Goal: Check status: Check status

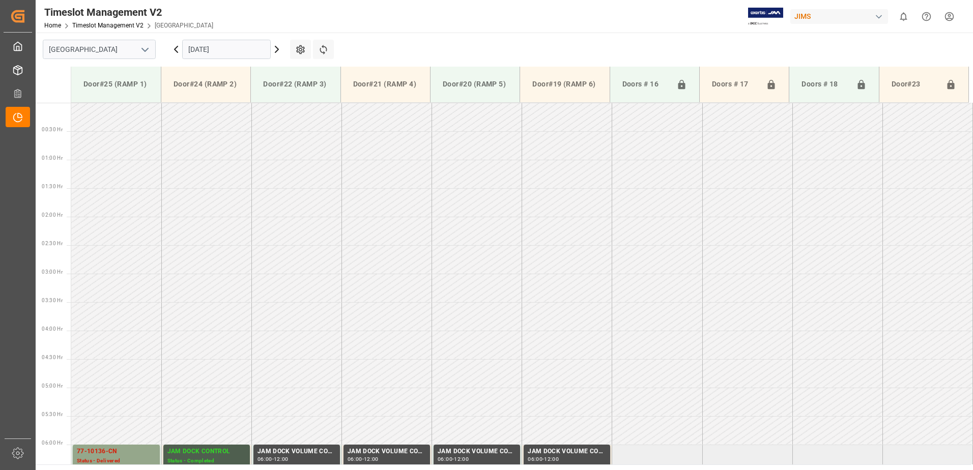
scroll to position [336, 0]
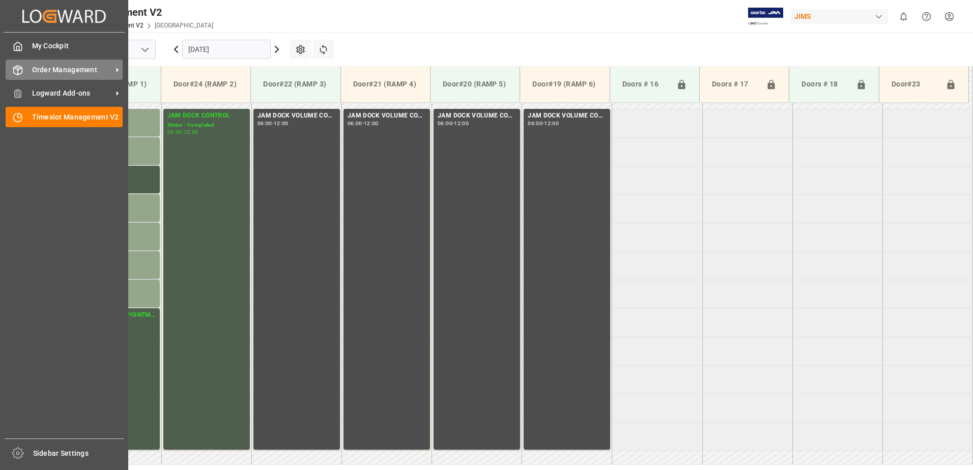
click at [46, 70] on span "Order Management" at bounding box center [72, 70] width 80 height 11
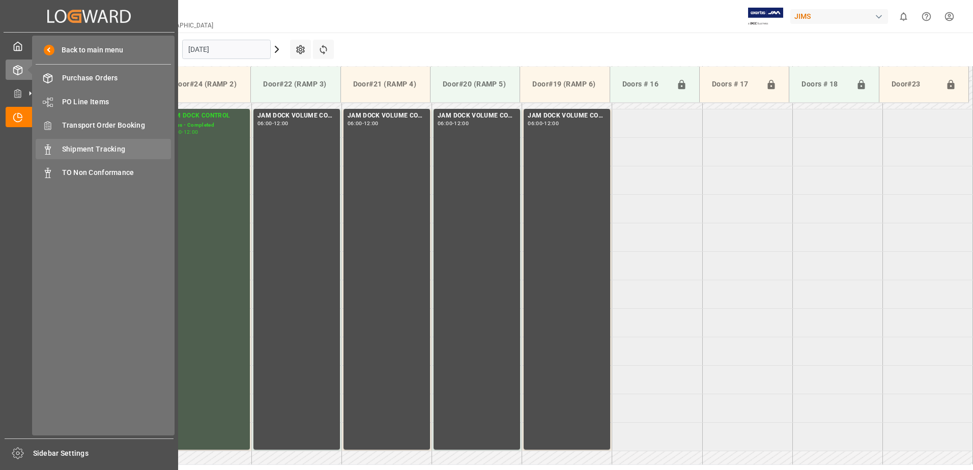
click at [106, 152] on span "Shipment Tracking" at bounding box center [116, 149] width 109 height 11
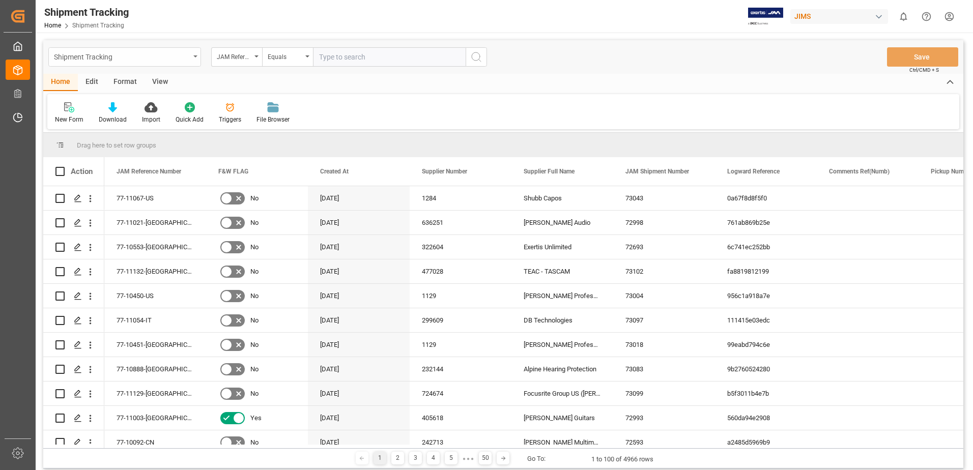
click at [196, 56] on icon "open menu" at bounding box center [195, 56] width 4 height 2
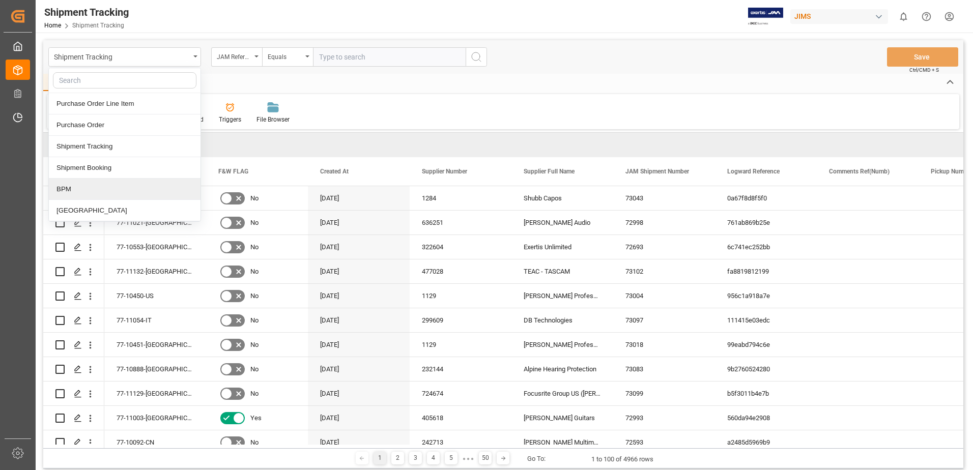
click at [106, 193] on div "BPM" at bounding box center [125, 189] width 152 height 21
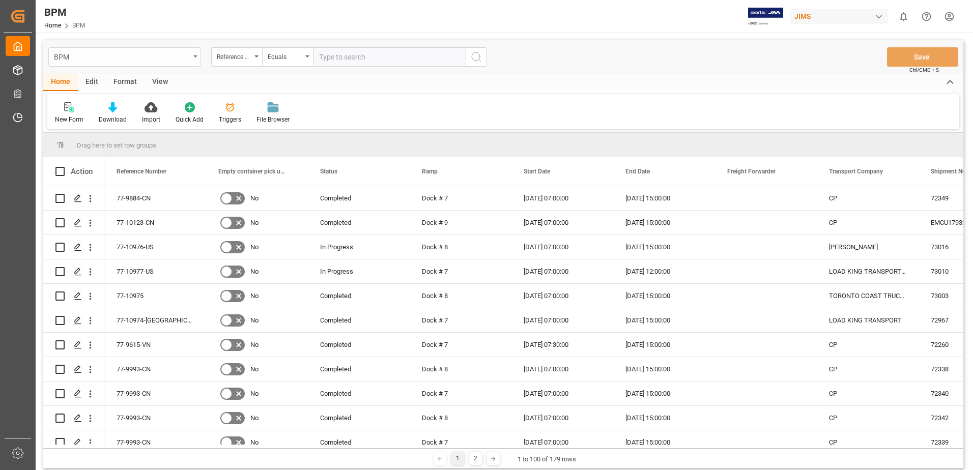
click at [195, 55] on div "BPM" at bounding box center [124, 56] width 153 height 19
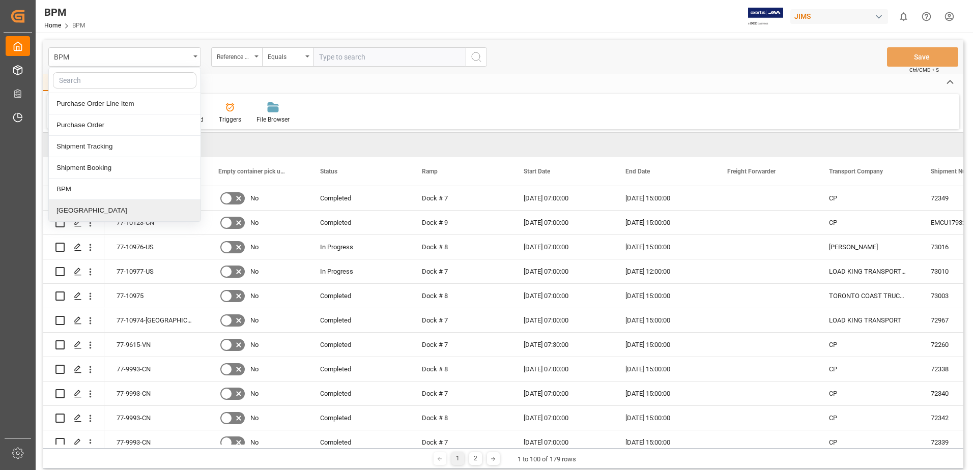
click at [77, 211] on div "[GEOGRAPHIC_DATA]" at bounding box center [125, 210] width 152 height 21
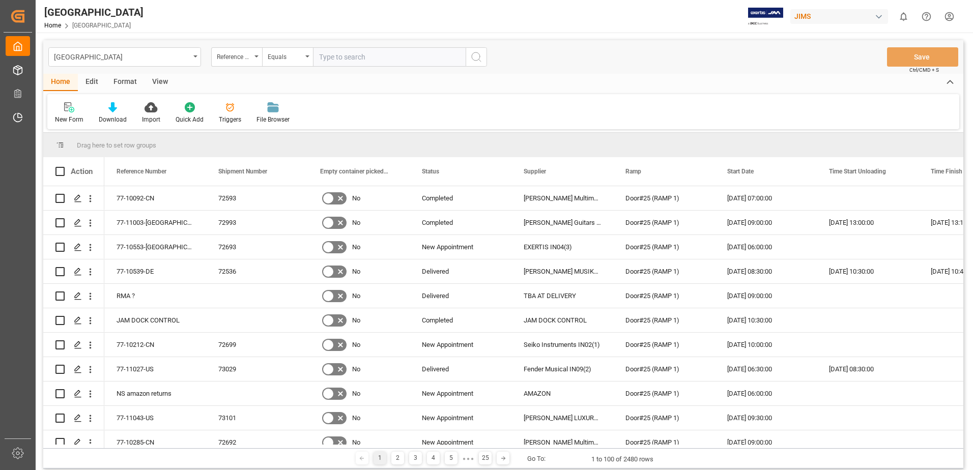
click at [162, 82] on div "View" at bounding box center [160, 82] width 31 height 17
click at [63, 118] on div "Default" at bounding box center [65, 119] width 20 height 9
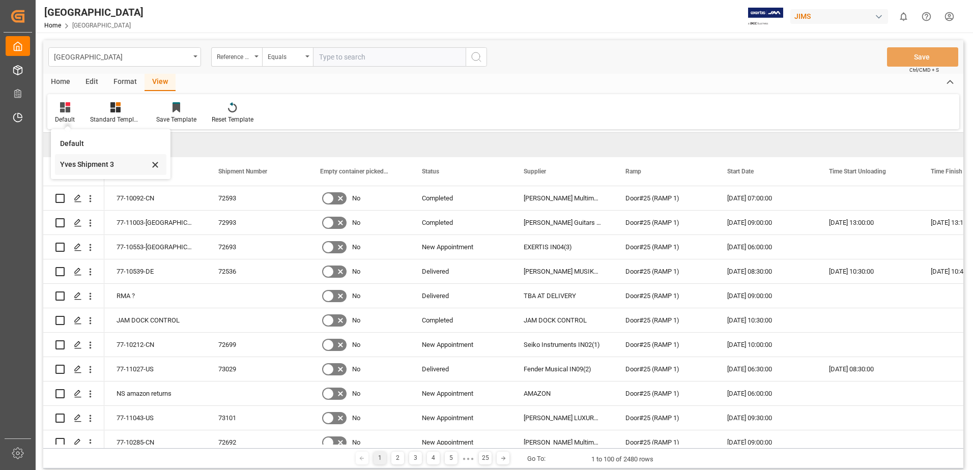
click at [84, 166] on div "Yves Shipment 3" at bounding box center [104, 164] width 89 height 11
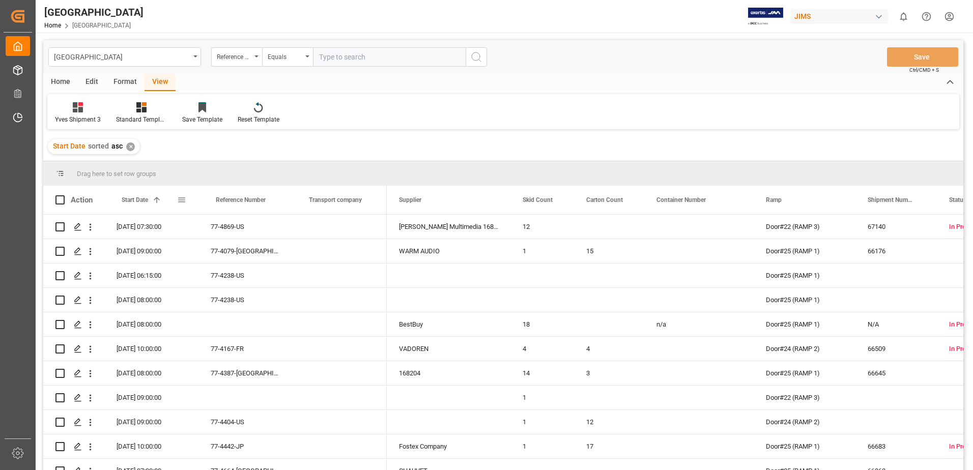
click at [180, 200] on span at bounding box center [181, 199] width 9 height 9
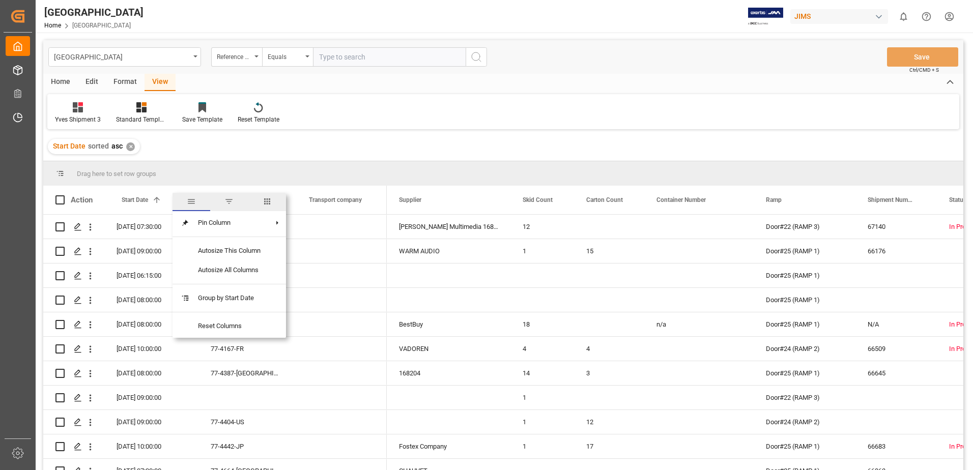
click at [230, 203] on span "filter" at bounding box center [228, 201] width 9 height 9
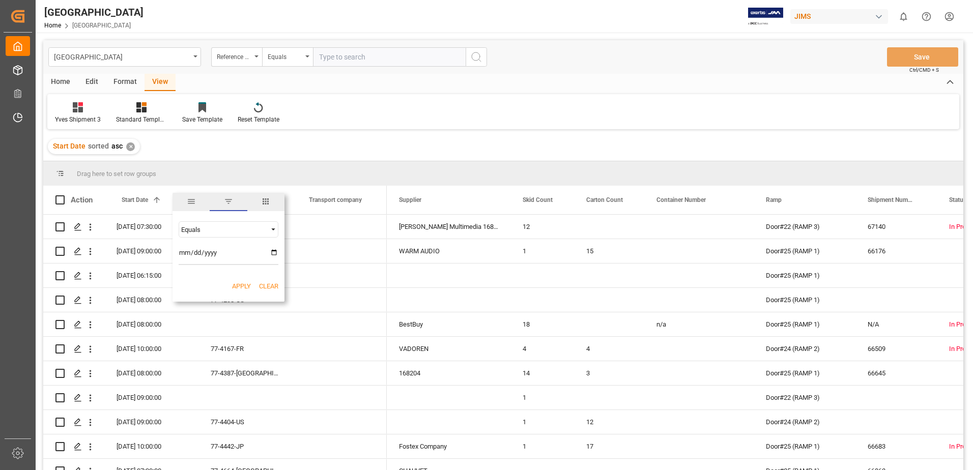
click at [275, 252] on input "date" at bounding box center [229, 255] width 100 height 20
type input "[DATE]"
click at [243, 286] on button "Apply" at bounding box center [241, 286] width 19 height 10
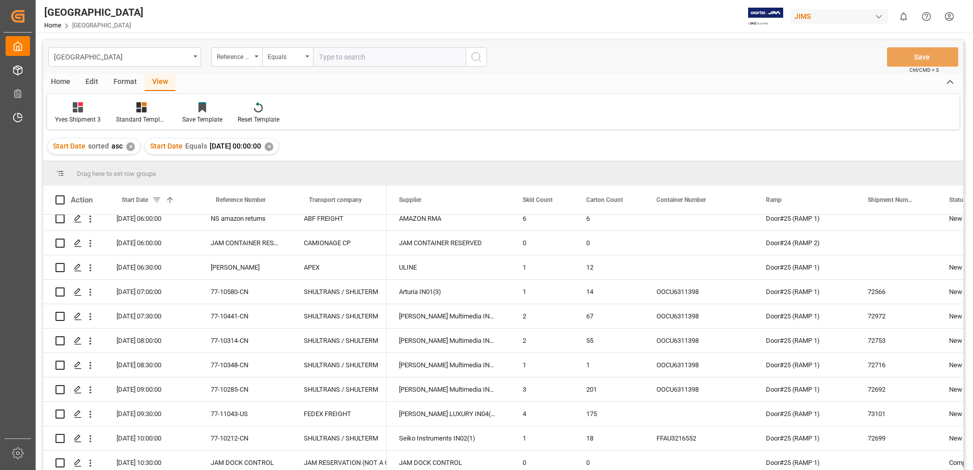
scroll to position [6, 0]
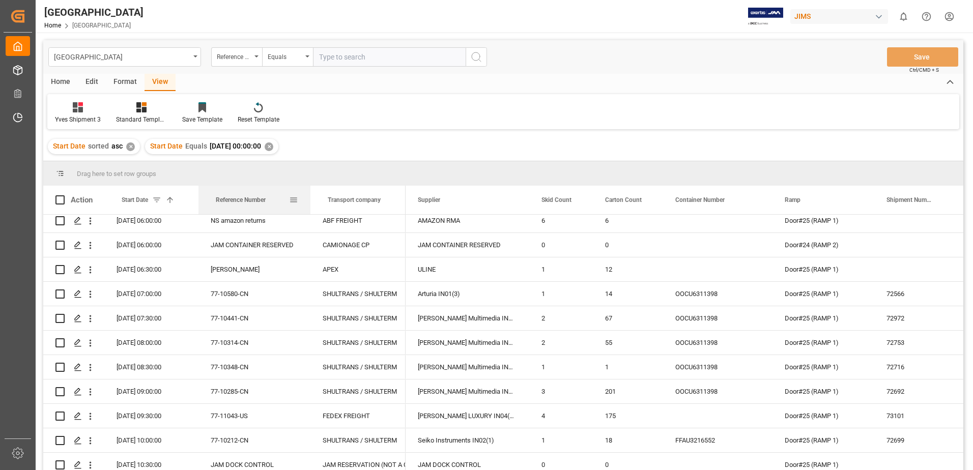
drag, startPoint x: 291, startPoint y: 196, endPoint x: 309, endPoint y: 201, distance: 19.3
click at [309, 201] on div at bounding box center [310, 200] width 4 height 29
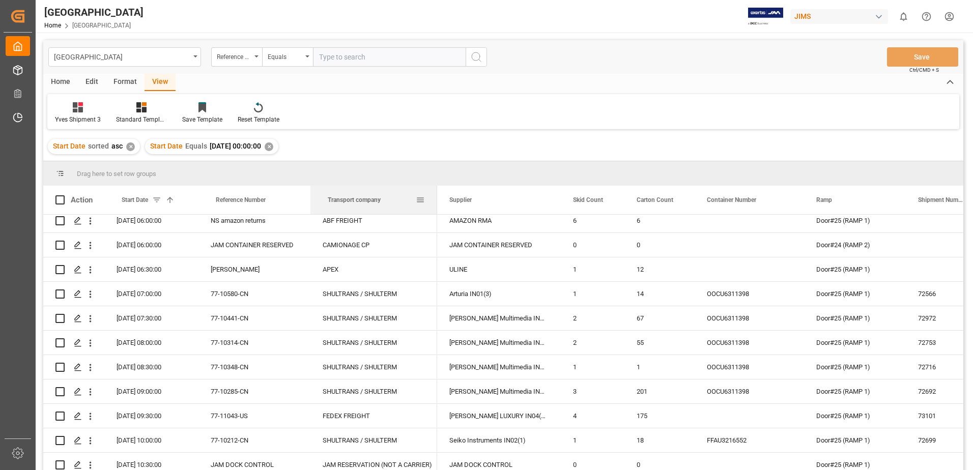
drag, startPoint x: 404, startPoint y: 201, endPoint x: 435, endPoint y: 209, distance: 32.5
click at [435, 209] on div at bounding box center [437, 200] width 4 height 29
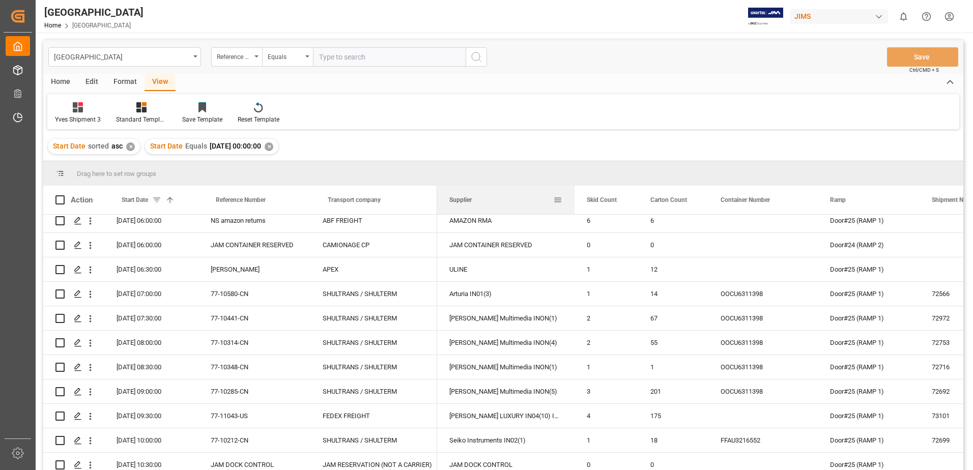
drag, startPoint x: 559, startPoint y: 200, endPoint x: 573, endPoint y: 204, distance: 14.3
click at [573, 204] on div at bounding box center [575, 200] width 4 height 29
click at [61, 198] on span at bounding box center [59, 199] width 9 height 9
click at [63, 195] on input "checkbox" at bounding box center [63, 195] width 0 height 0
checkbox input "true"
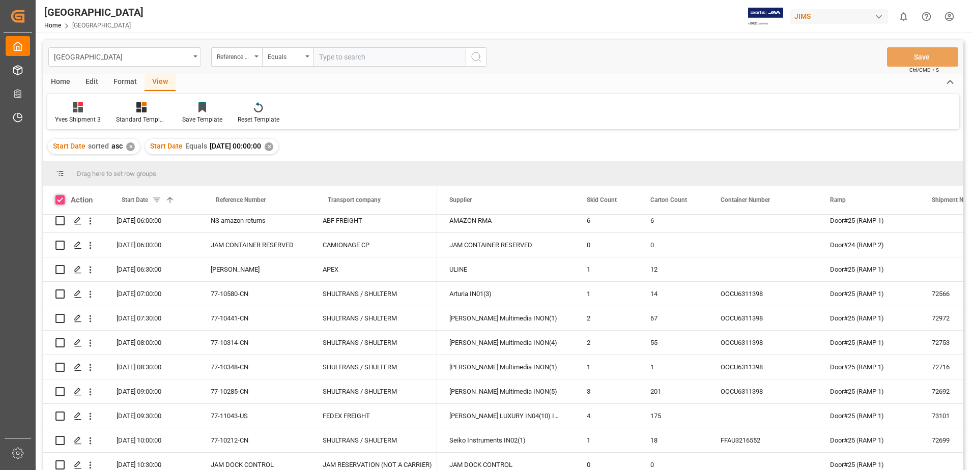
checkbox input "true"
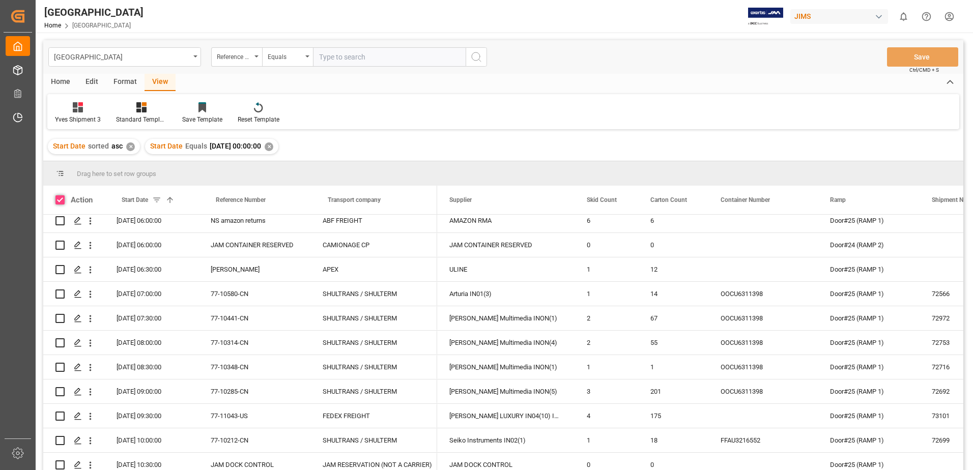
checkbox input "true"
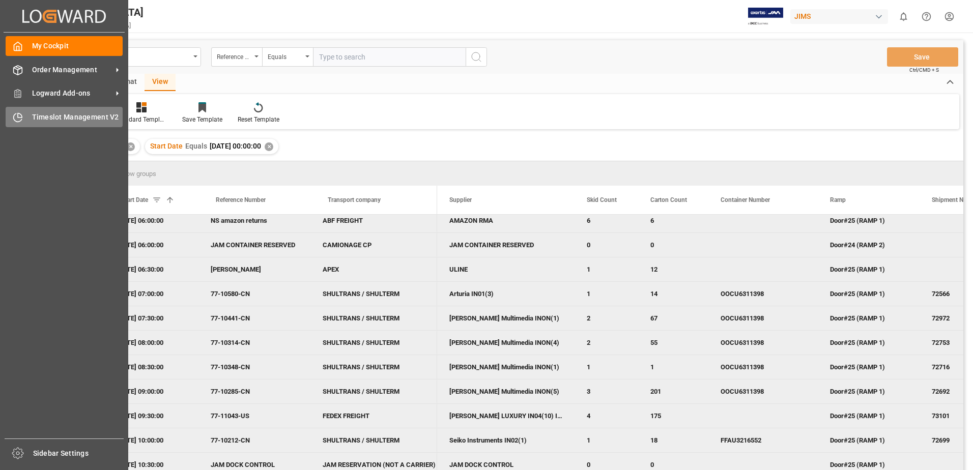
click at [43, 117] on span "Timeslot Management V2" at bounding box center [77, 117] width 91 height 11
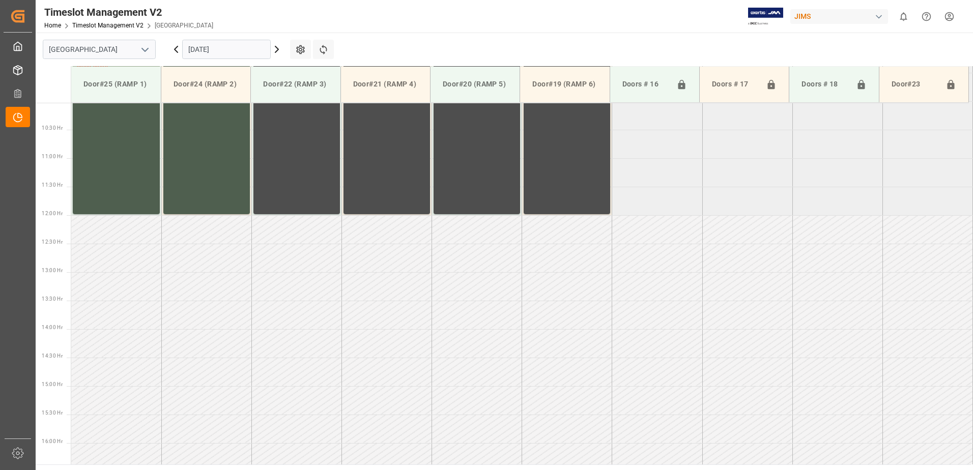
scroll to position [621, 0]
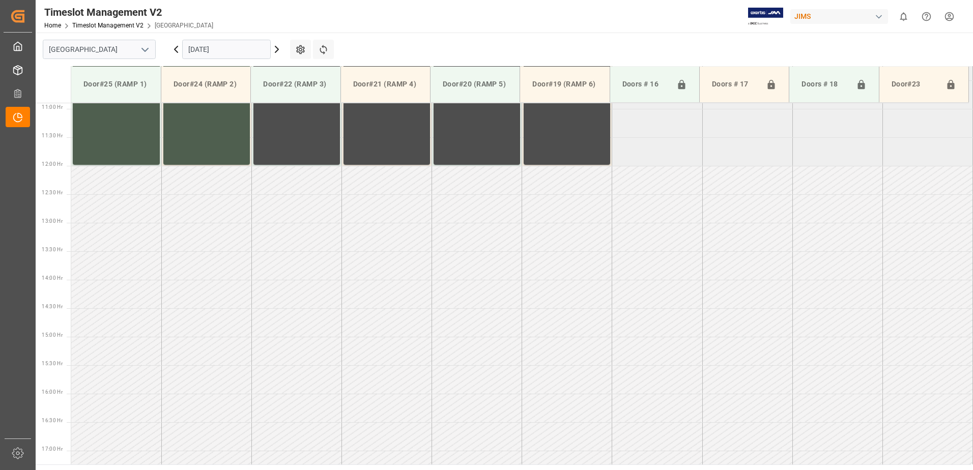
click at [241, 49] on input "[DATE]" at bounding box center [226, 49] width 89 height 19
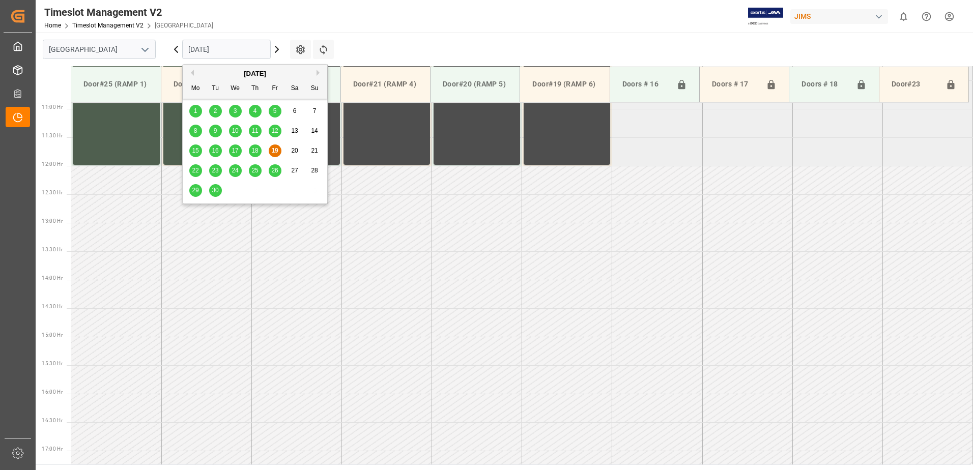
click at [195, 171] on span "22" at bounding box center [195, 170] width 7 height 7
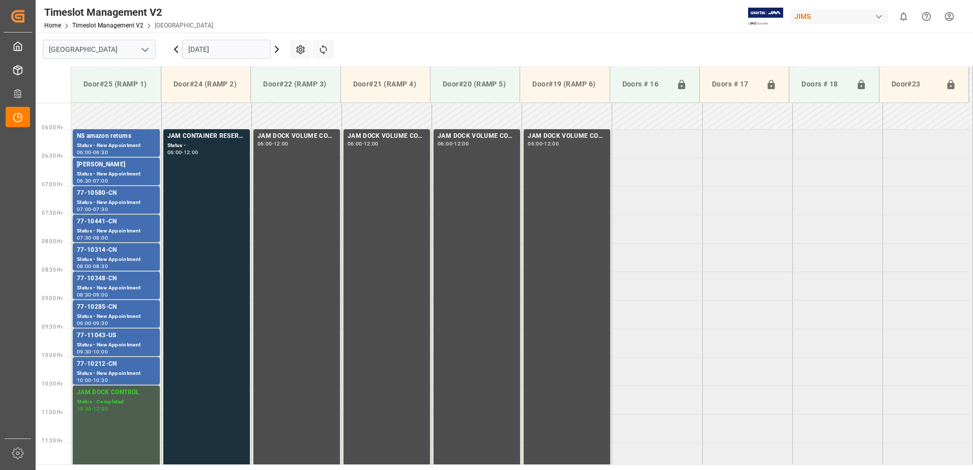
scroll to position [265, 0]
